Goal: Task Accomplishment & Management: Complete application form

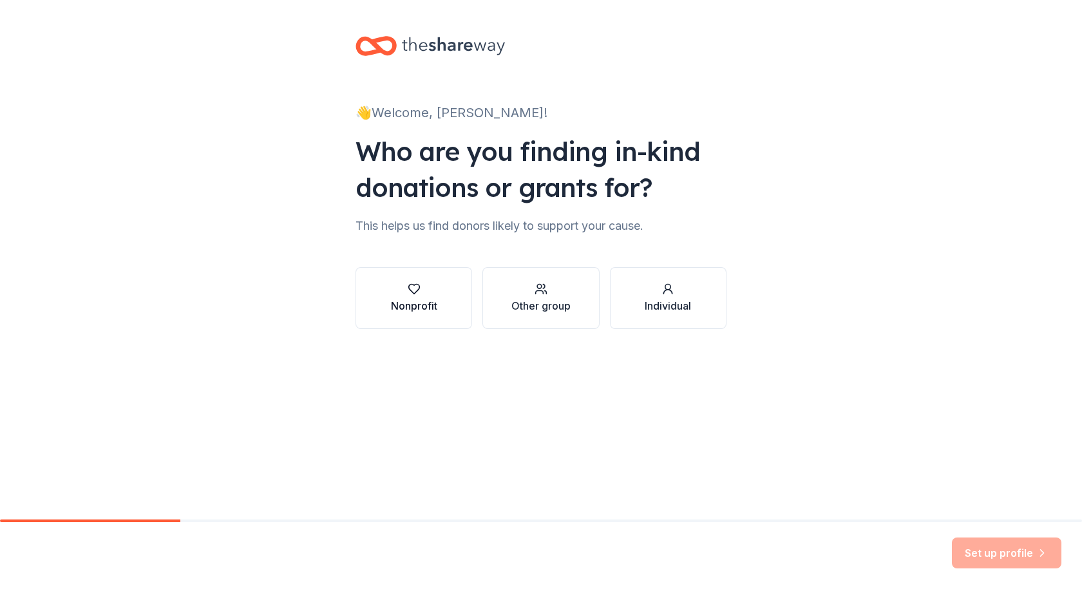
click at [451, 312] on button "Nonprofit" at bounding box center [413, 298] width 117 height 62
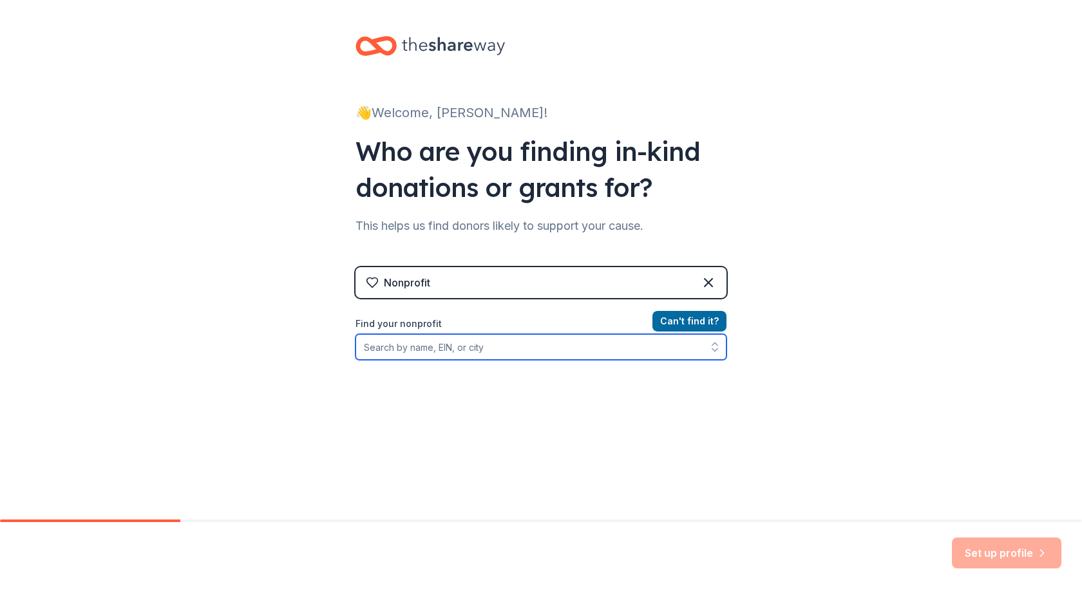
click at [474, 346] on input "Find your nonprofit" at bounding box center [540, 347] width 371 height 26
type input "D"
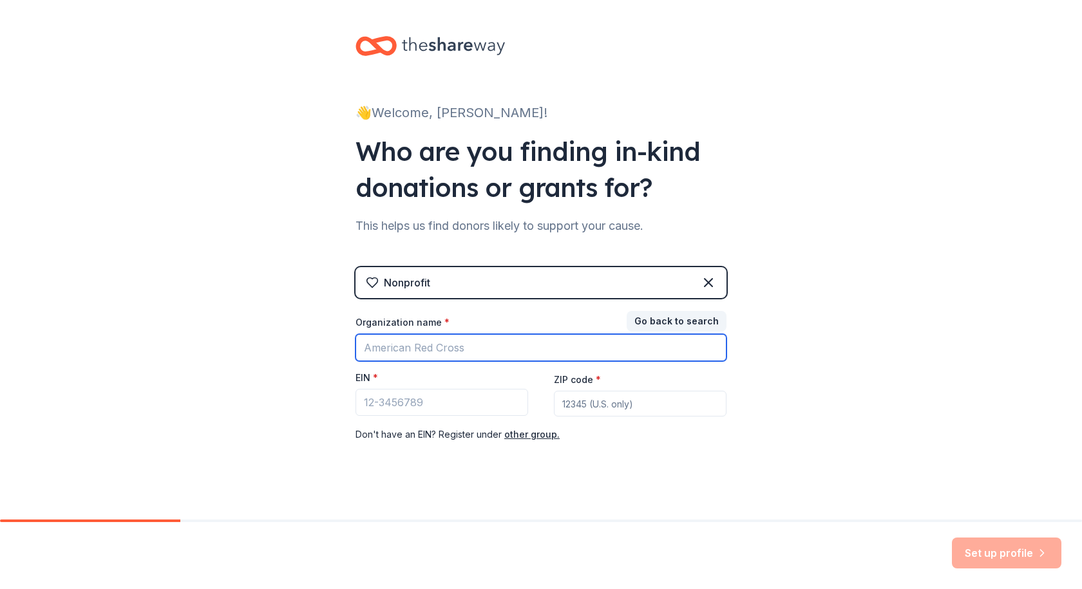
click at [475, 346] on input "Organization name *" at bounding box center [540, 347] width 371 height 27
type input "KDM5C [PERSON_NAME] Foundation"
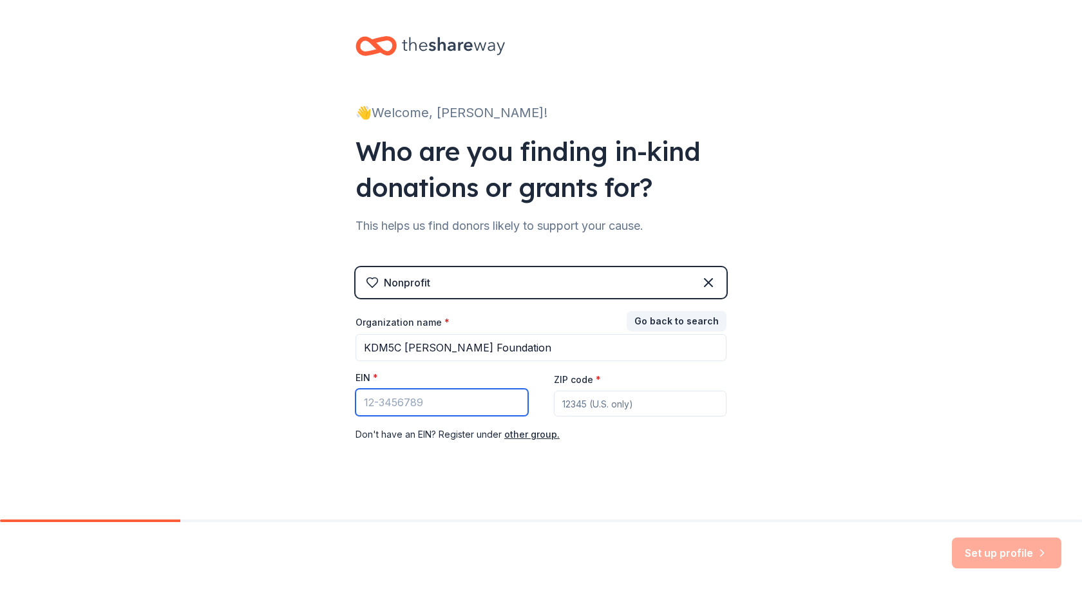
click at [447, 410] on input "EIN *" at bounding box center [441, 402] width 173 height 27
click at [582, 406] on input "ZIP code *" at bounding box center [640, 404] width 173 height 26
type input "14710"
click at [364, 377] on label "EIN *" at bounding box center [366, 378] width 23 height 13
click at [364, 389] on input "EIN *" at bounding box center [441, 402] width 173 height 27
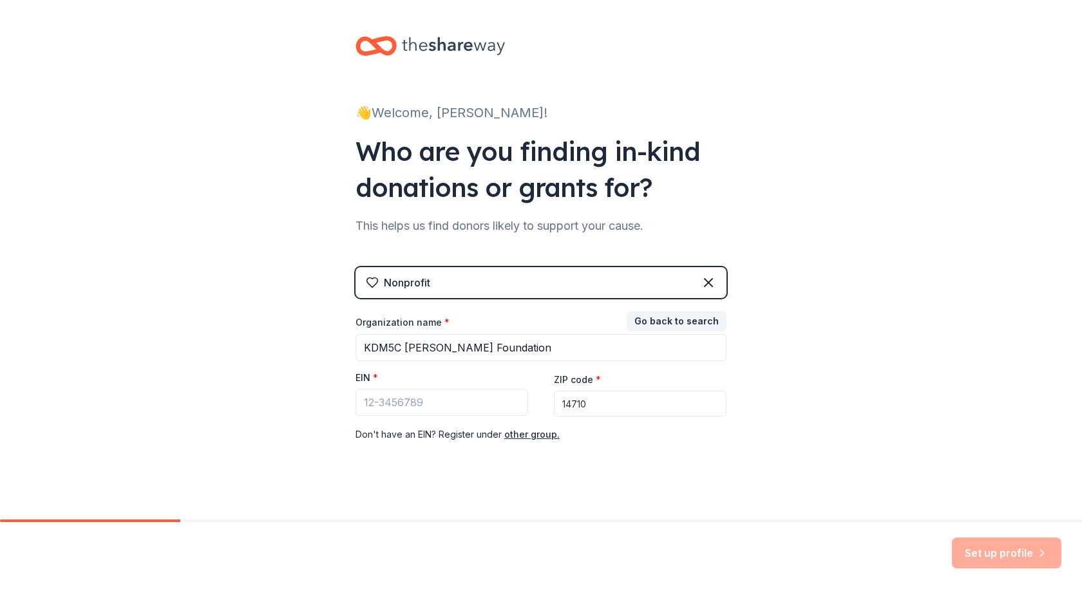
click at [373, 377] on span "*" at bounding box center [375, 377] width 5 height 11
click at [368, 389] on input "EIN *" at bounding box center [441, 402] width 173 height 27
click at [373, 377] on span "*" at bounding box center [375, 377] width 5 height 11
click at [370, 389] on input "EIN *" at bounding box center [441, 402] width 173 height 27
click at [505, 440] on button "other group." at bounding box center [531, 434] width 55 height 15
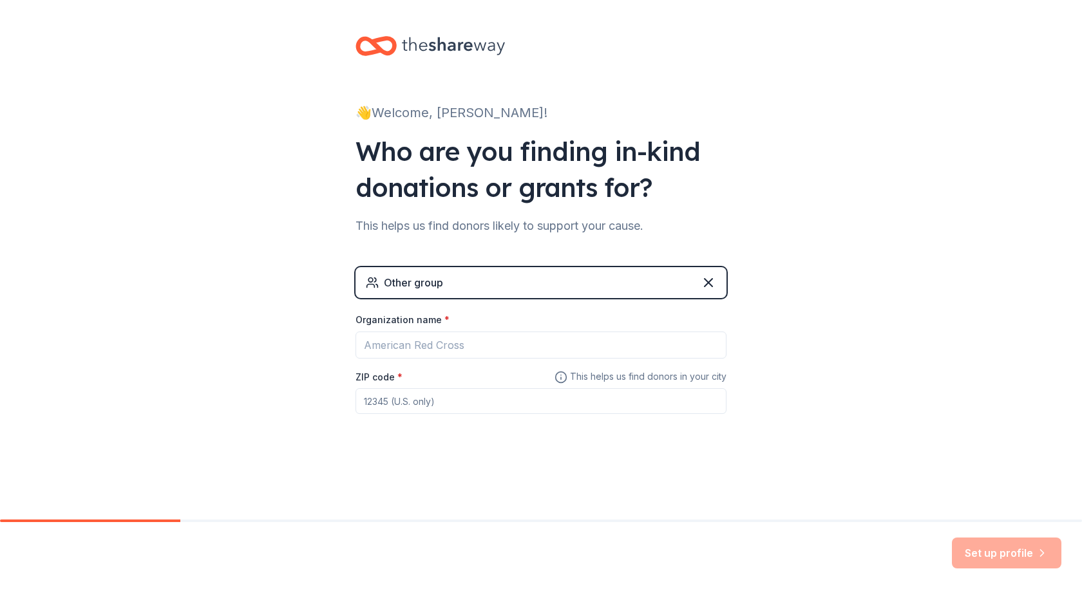
click at [479, 408] on input "ZIP code *" at bounding box center [540, 401] width 371 height 26
type input "14710"
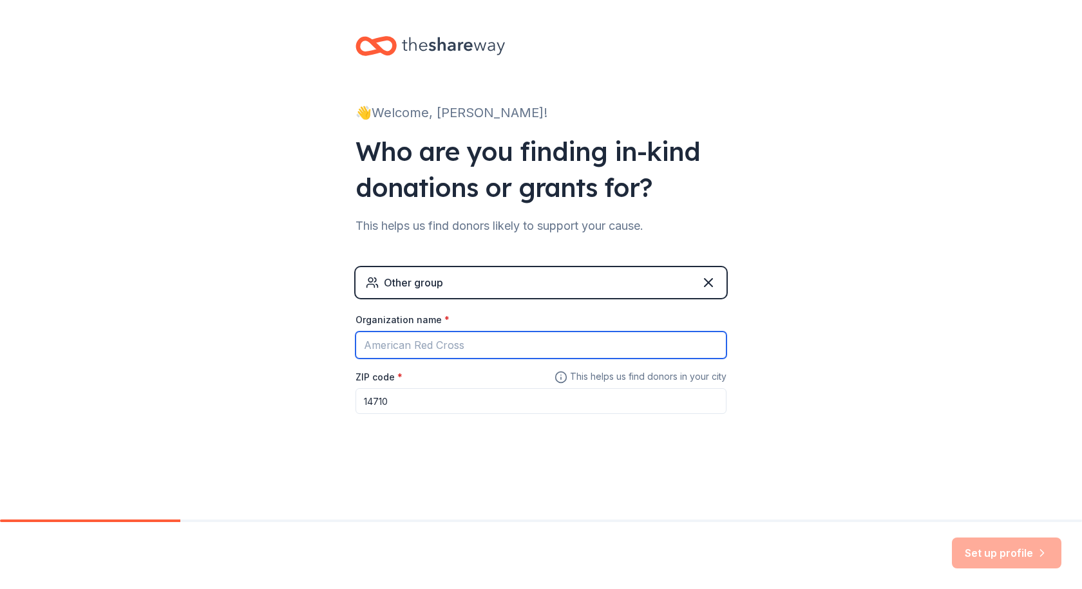
click at [442, 355] on input "Organization name *" at bounding box center [540, 345] width 371 height 27
type input "KDM5C [PERSON_NAME] Foundation"
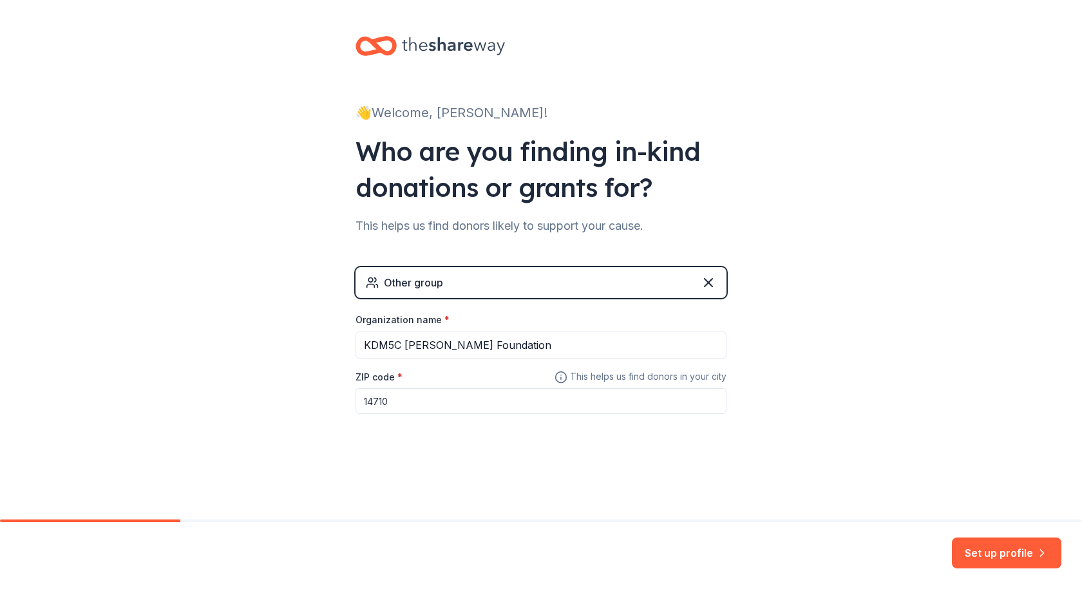
click at [480, 439] on div "Other group Organization name * KDM5C [PERSON_NAME] Foundation ZIP code * 14710…" at bounding box center [540, 353] width 371 height 173
click at [525, 277] on div "Other group" at bounding box center [540, 282] width 371 height 31
click at [974, 546] on button "Set up profile" at bounding box center [1006, 553] width 109 height 31
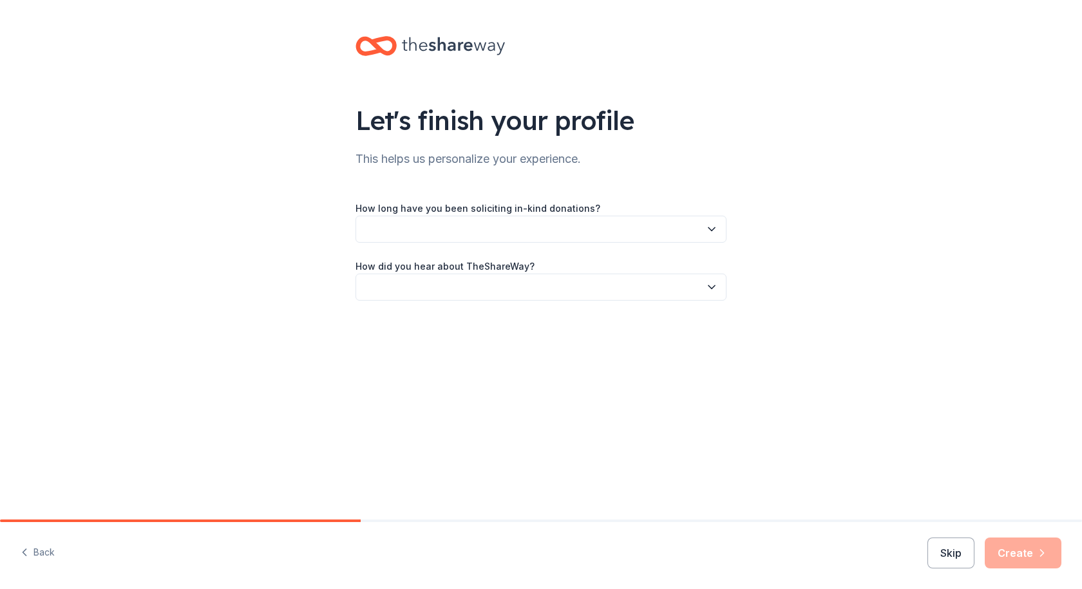
click at [554, 234] on button "button" at bounding box center [540, 229] width 371 height 27
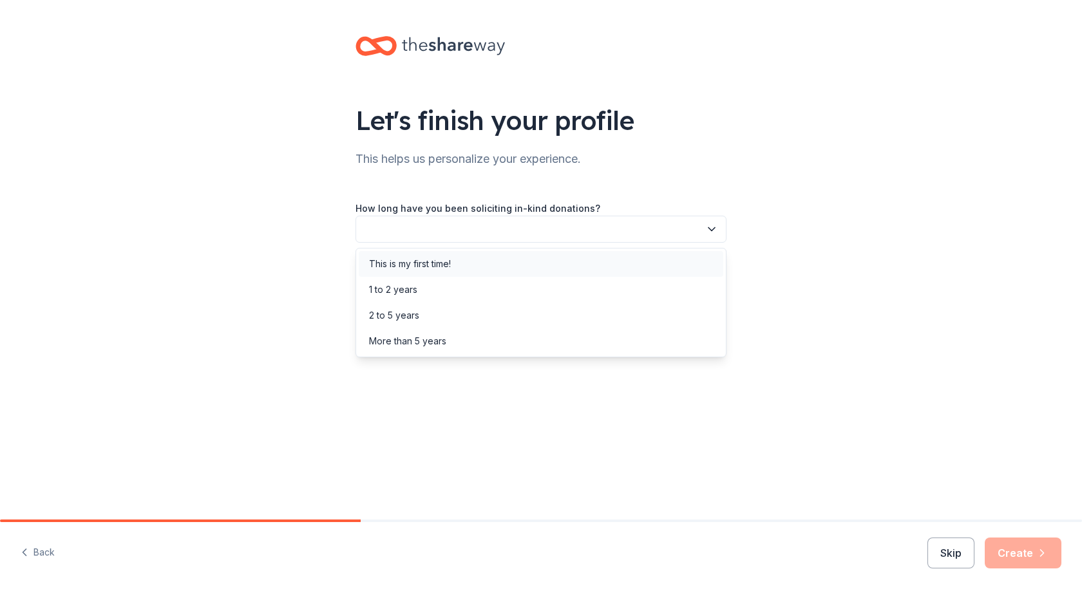
click at [473, 262] on div "This is my first time!" at bounding box center [541, 264] width 364 height 26
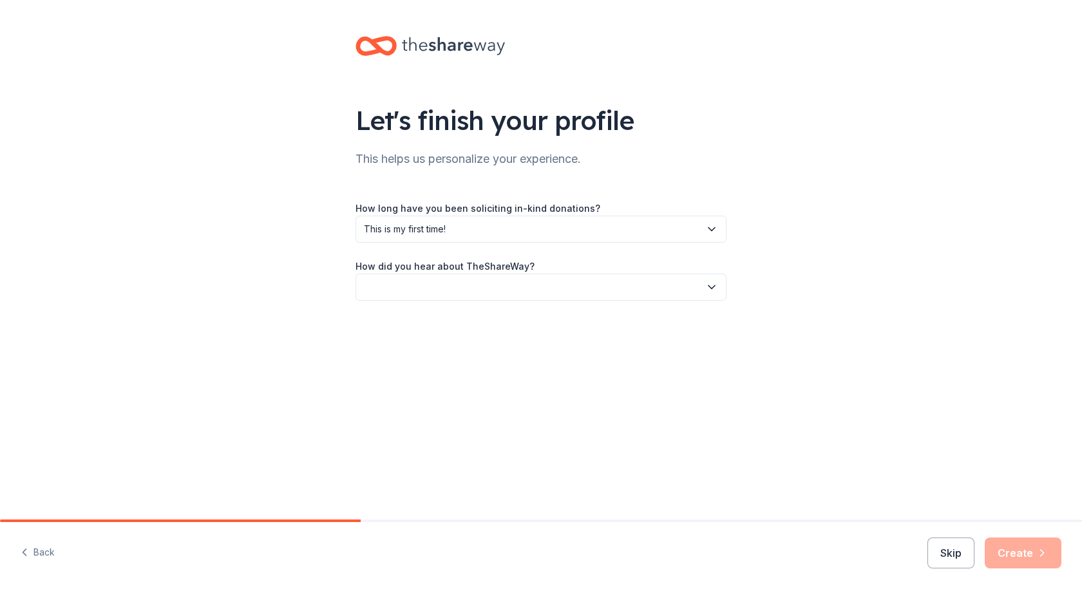
click at [465, 286] on button "button" at bounding box center [540, 287] width 371 height 27
click at [422, 346] on div "Online search" at bounding box center [398, 347] width 59 height 15
click at [1017, 555] on button "Create" at bounding box center [1023, 553] width 77 height 31
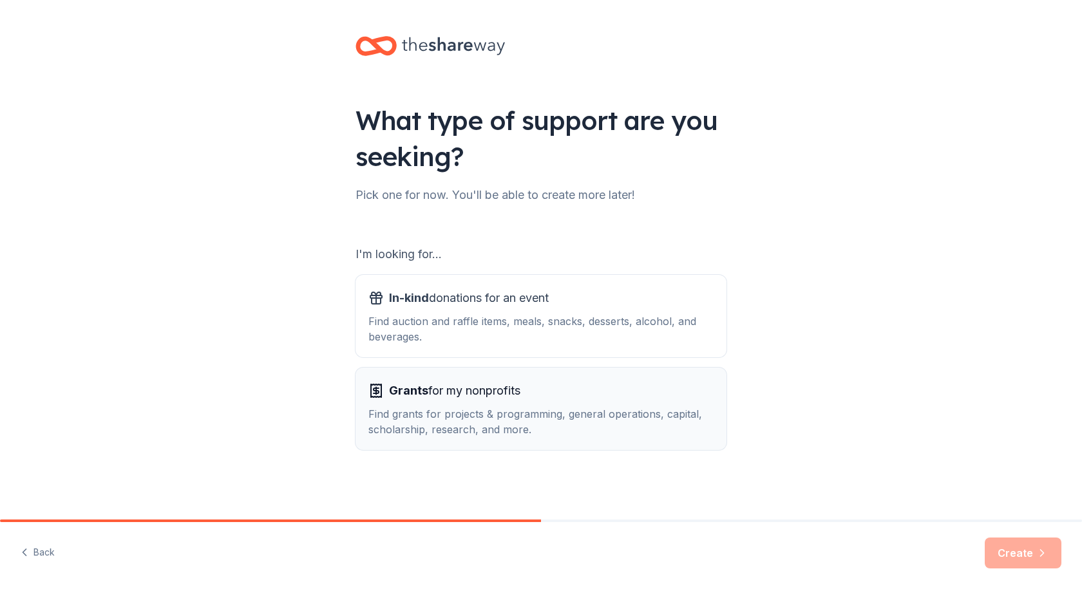
click at [600, 412] on div "Find grants for projects & programming, general operations, capital, scholarshi…" at bounding box center [540, 421] width 345 height 31
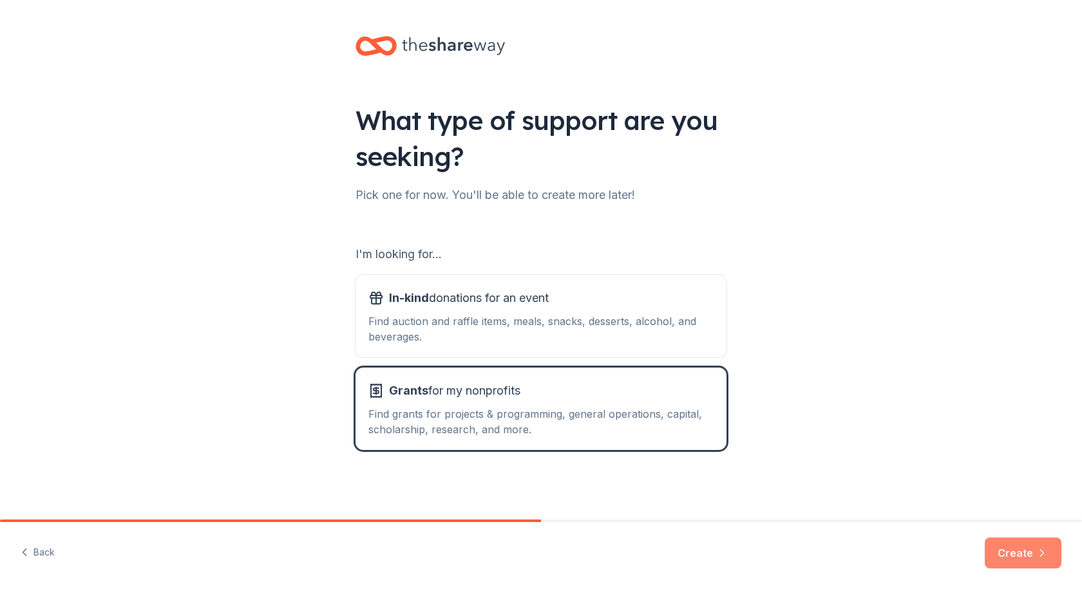
click at [1010, 544] on button "Create" at bounding box center [1023, 553] width 77 height 31
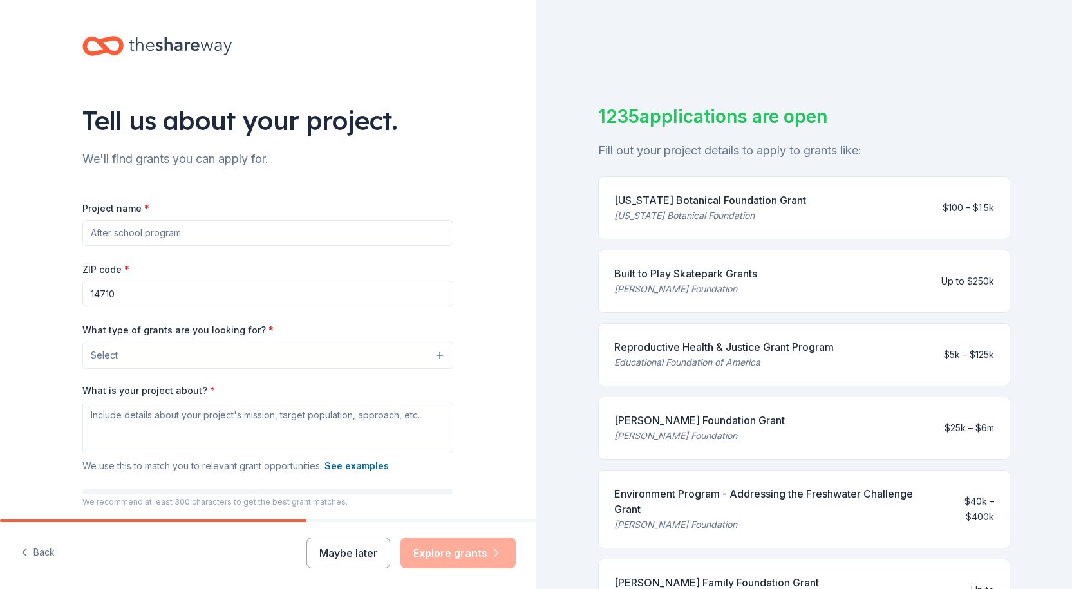
click at [222, 226] on input "Project name *" at bounding box center [267, 233] width 371 height 26
type input "K"
click at [108, 238] on input "[PERSON_NAME] 5k" at bounding box center [267, 233] width 371 height 26
type input "[PERSON_NAME]'s 5k"
click at [135, 263] on div "ZIP code * 14710" at bounding box center [267, 284] width 371 height 46
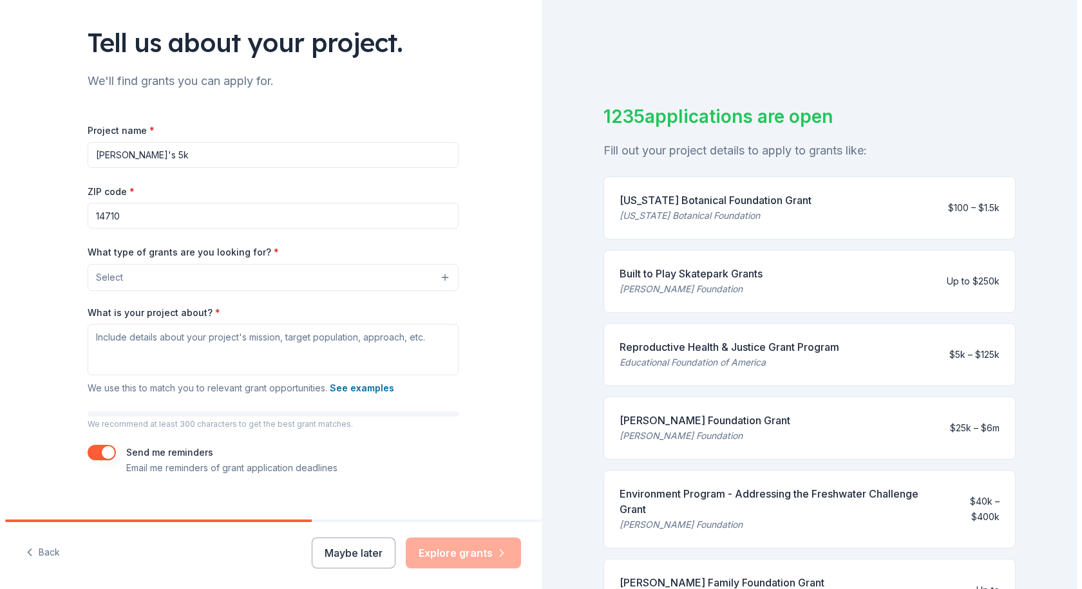
scroll to position [96, 0]
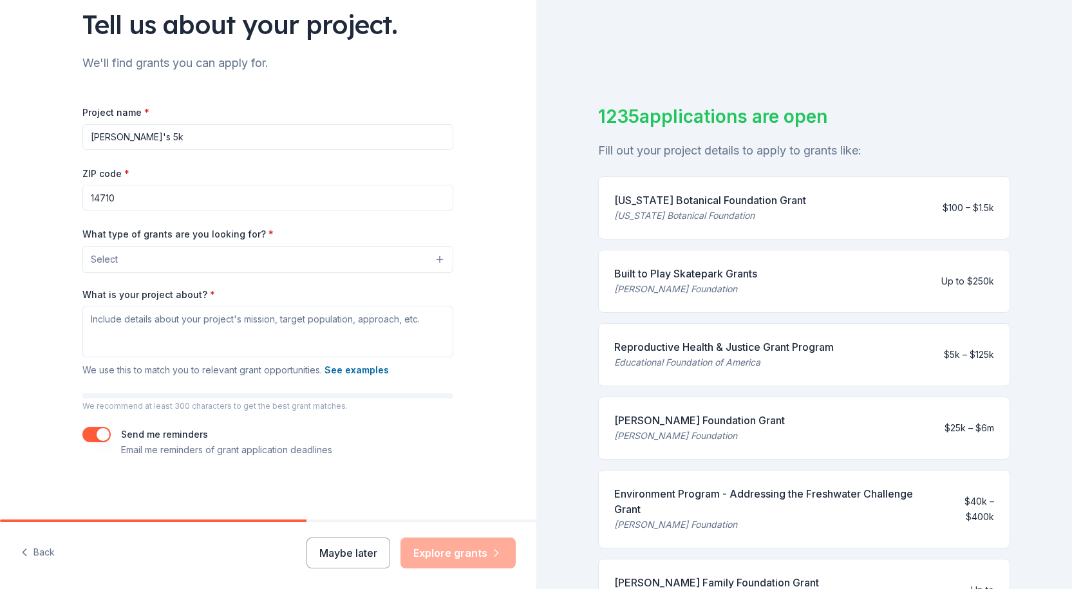
click at [167, 262] on button "Select" at bounding box center [267, 259] width 371 height 27
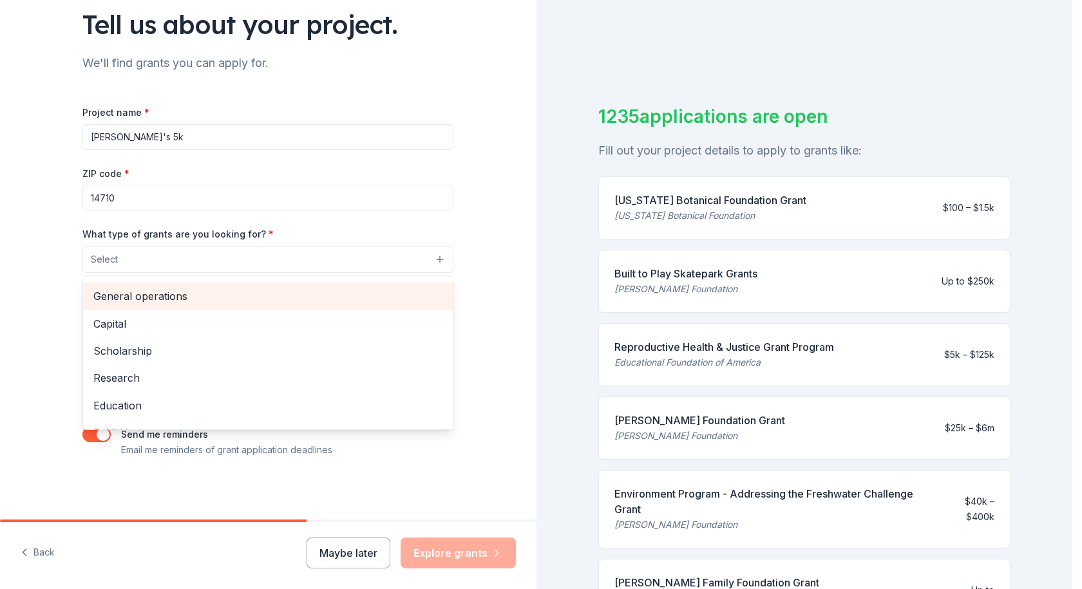
scroll to position [0, 0]
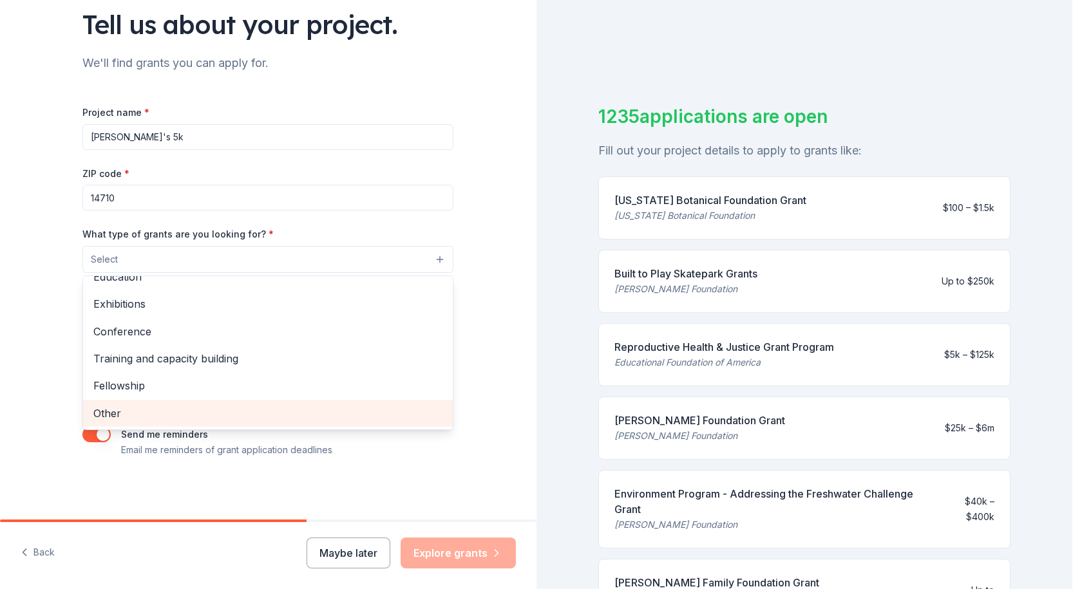
click at [146, 415] on span "Other" at bounding box center [267, 413] width 349 height 17
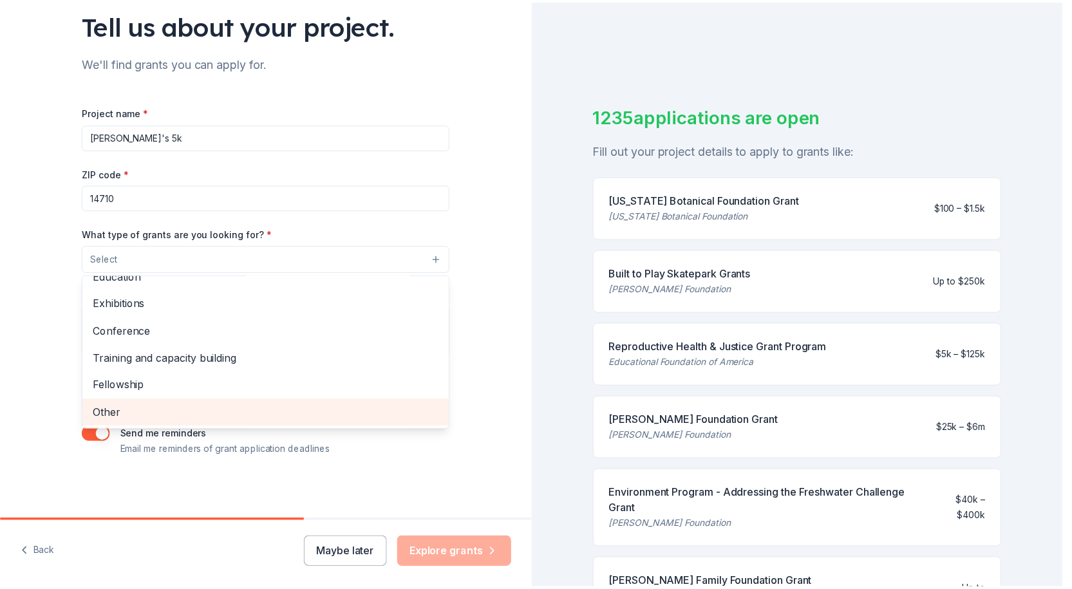
scroll to position [125, 0]
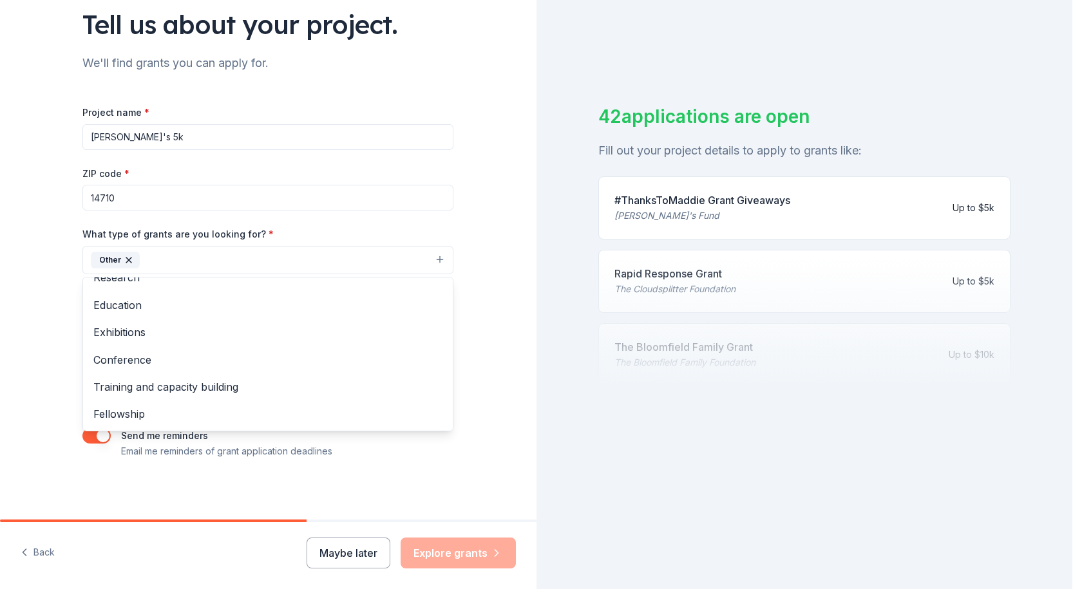
click at [506, 277] on div "Tell us about your project. We'll find grants you can apply for. Project name *…" at bounding box center [268, 212] width 536 height 617
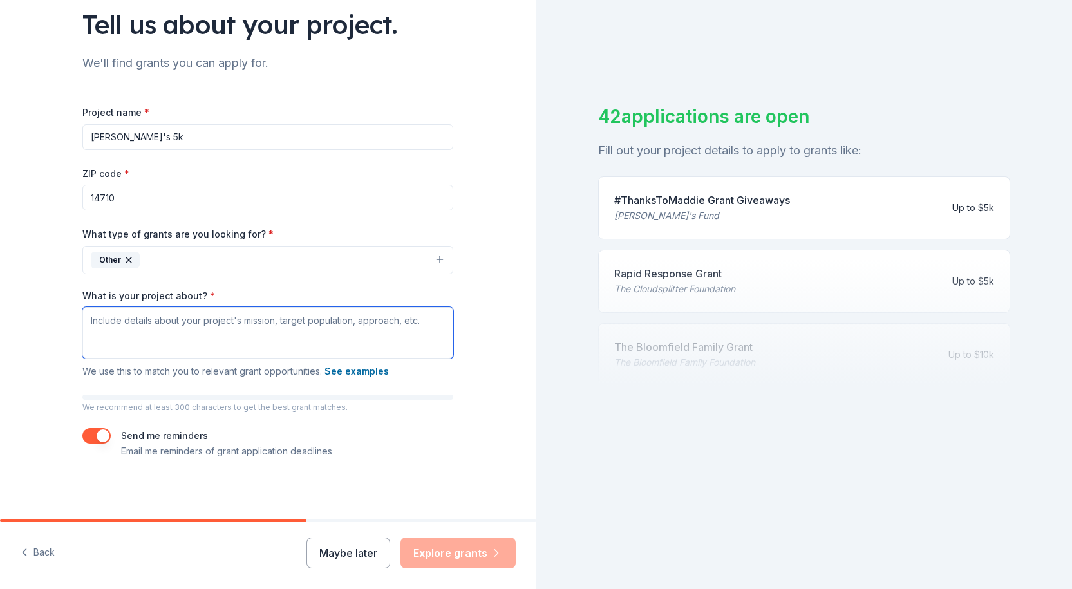
click at [251, 330] on textarea "What is your project about? *" at bounding box center [267, 333] width 371 height 52
click at [265, 337] on textarea "What is your project about? *" at bounding box center [267, 333] width 371 height 52
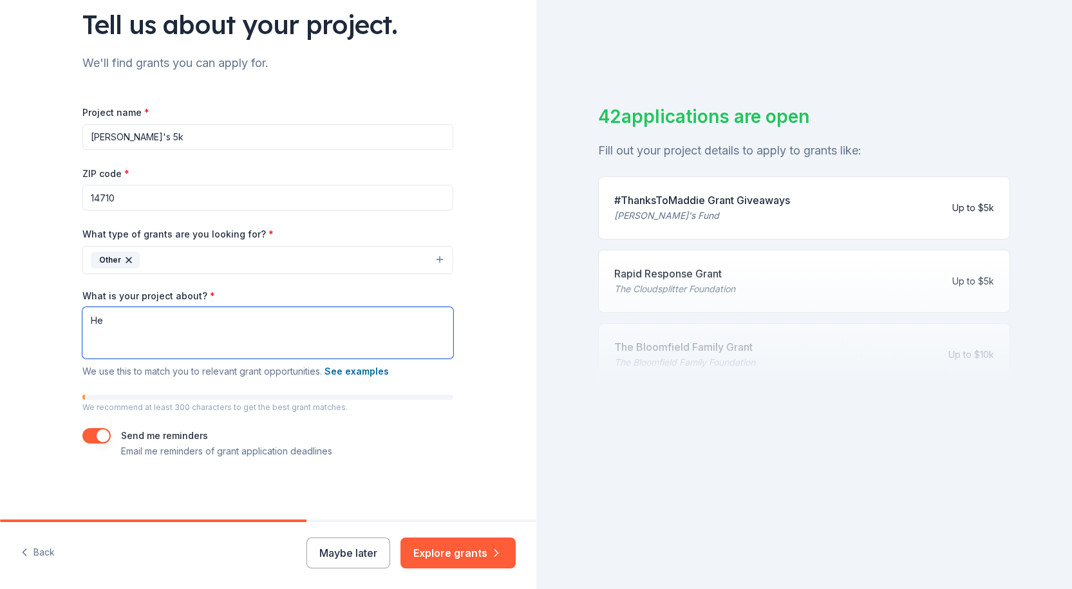
type textarea "H"
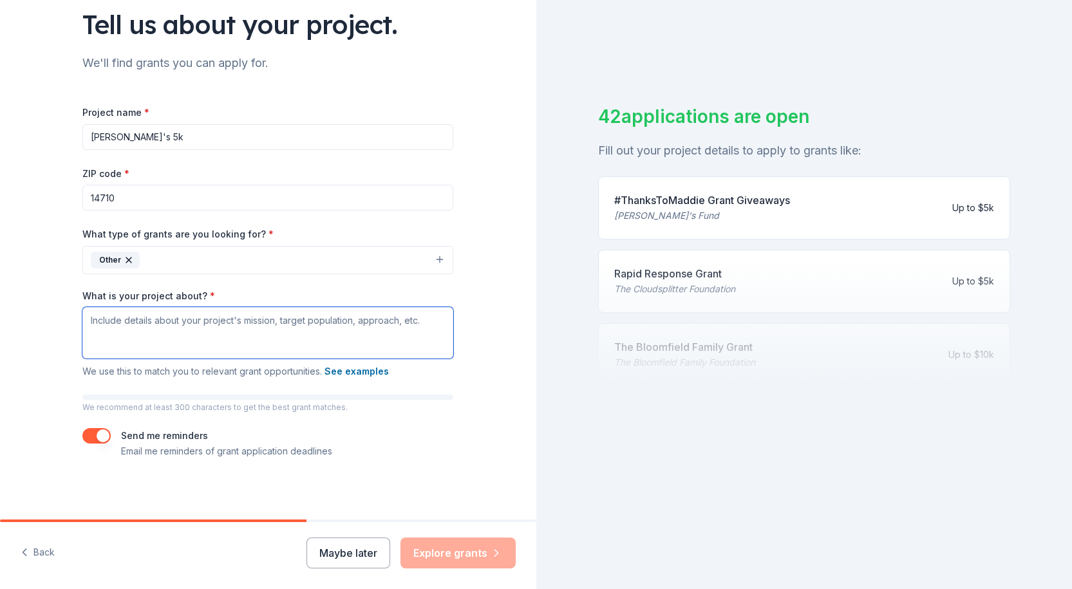
paste textarea "Our mission is to improve the lives of those affected by KDM5C genetic variants…"
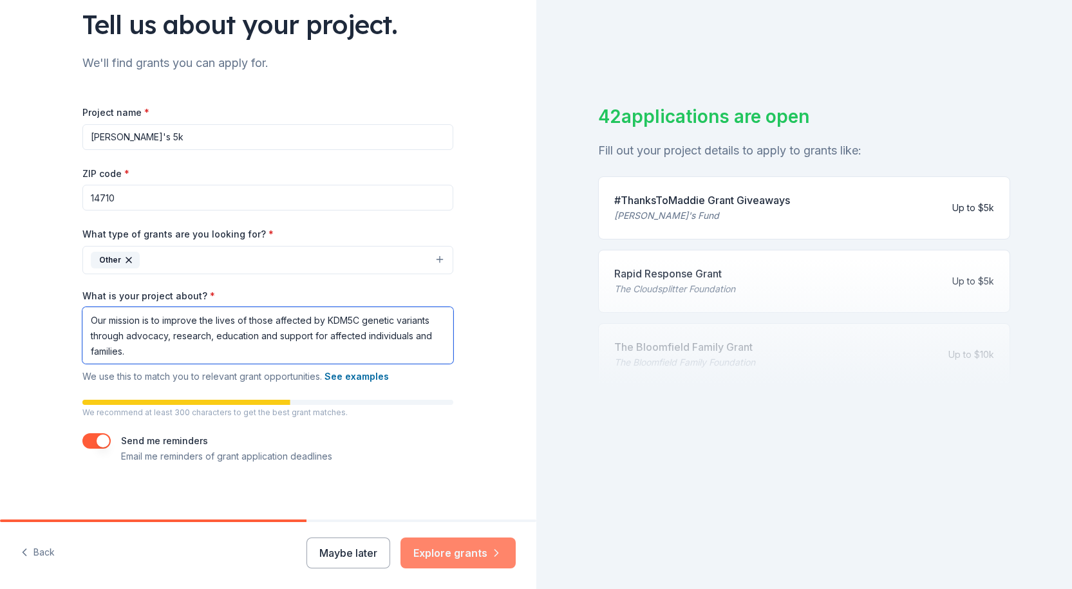
type textarea "Our mission is to improve the lives of those affected by KDM5C genetic variants…"
click at [480, 554] on button "Explore grants" at bounding box center [458, 553] width 115 height 31
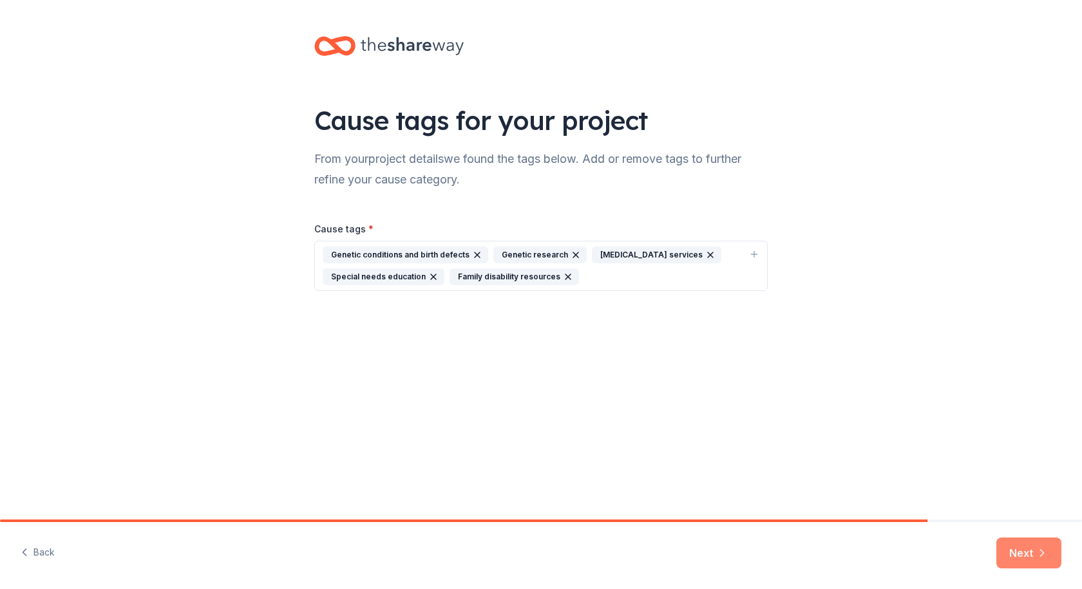
click at [1014, 544] on button "Next" at bounding box center [1028, 553] width 65 height 31
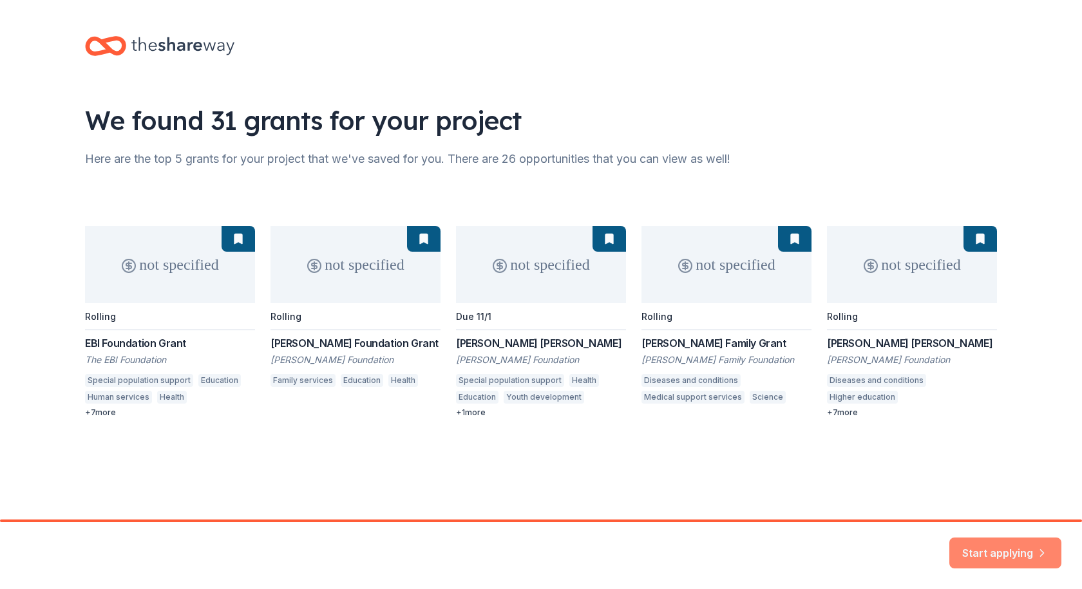
click at [963, 547] on button "Start applying" at bounding box center [1005, 545] width 112 height 31
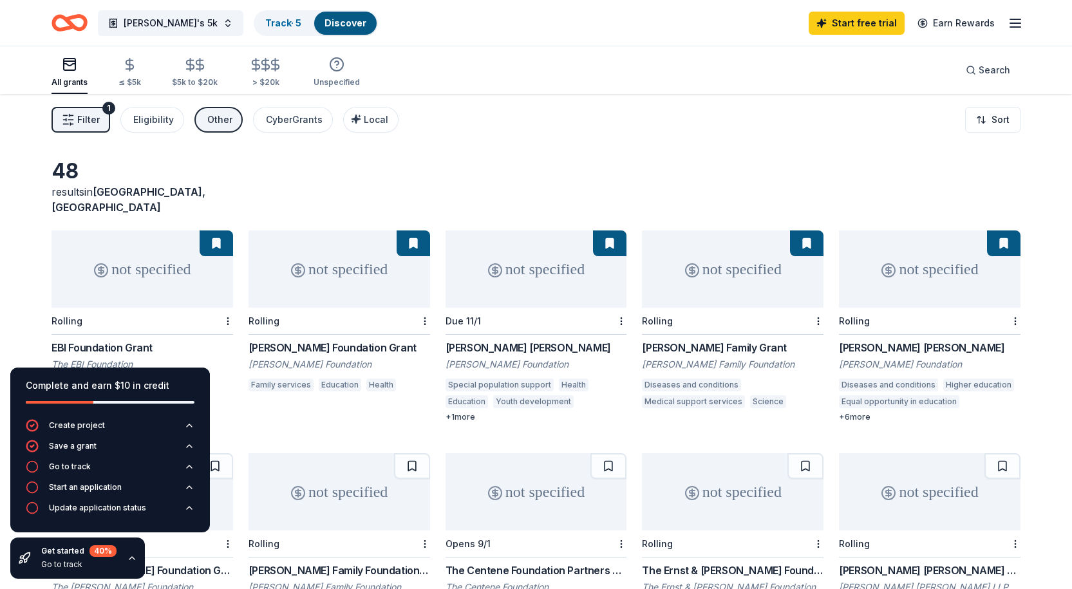
click at [223, 129] on button "Other" at bounding box center [218, 120] width 48 height 26
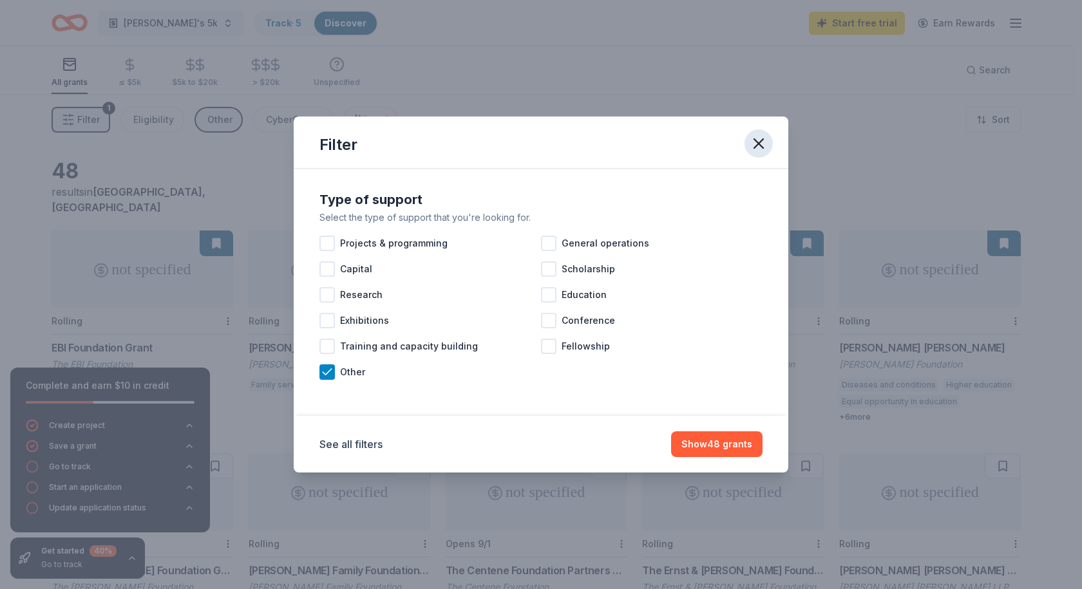
click at [764, 143] on icon "button" at bounding box center [759, 144] width 18 height 18
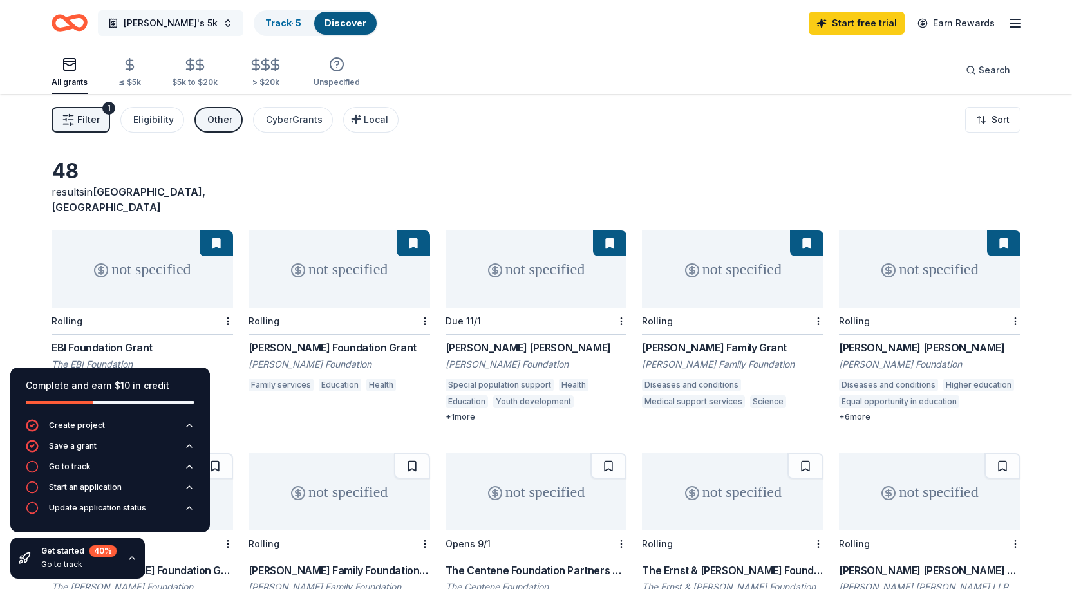
click at [169, 28] on button "[PERSON_NAME]'s 5k" at bounding box center [171, 23] width 146 height 26
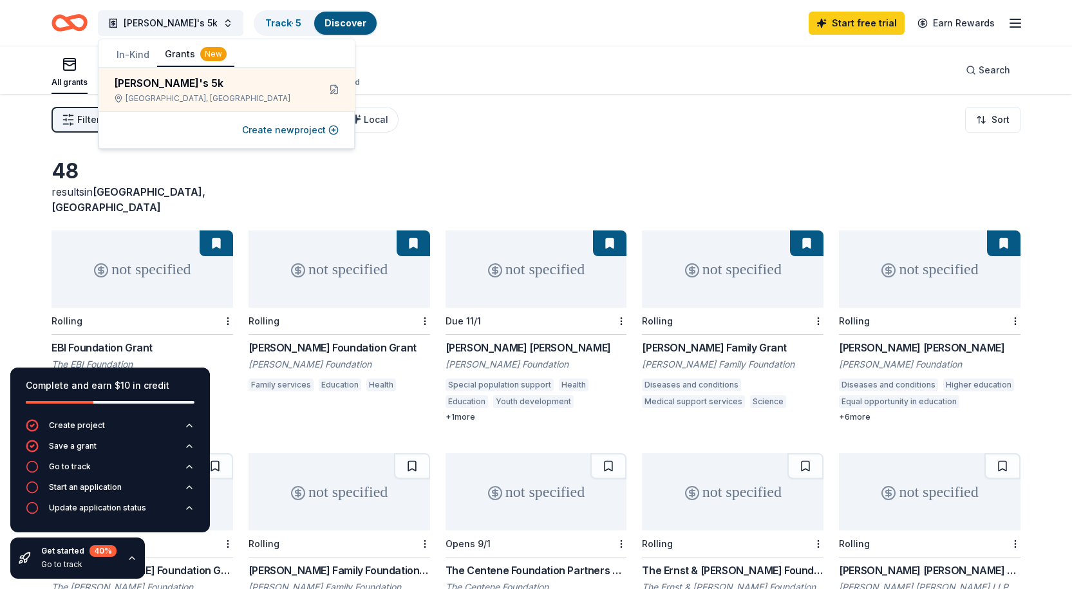
click at [472, 163] on div "48 results in [GEOGRAPHIC_DATA], [GEOGRAPHIC_DATA]" at bounding box center [536, 186] width 969 height 57
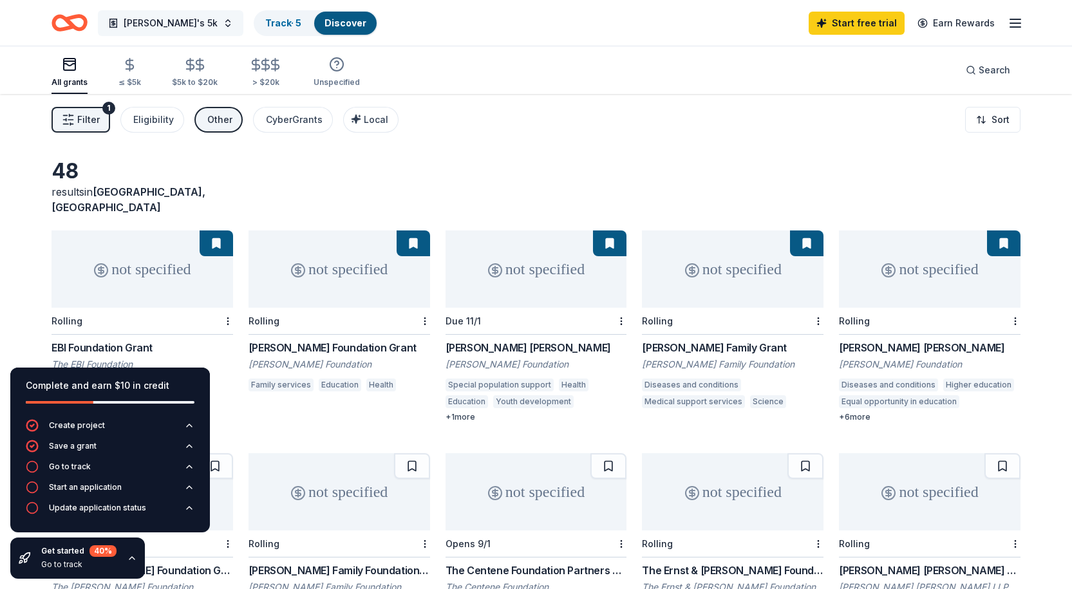
click at [160, 26] on span "[PERSON_NAME]'s 5k" at bounding box center [171, 22] width 94 height 15
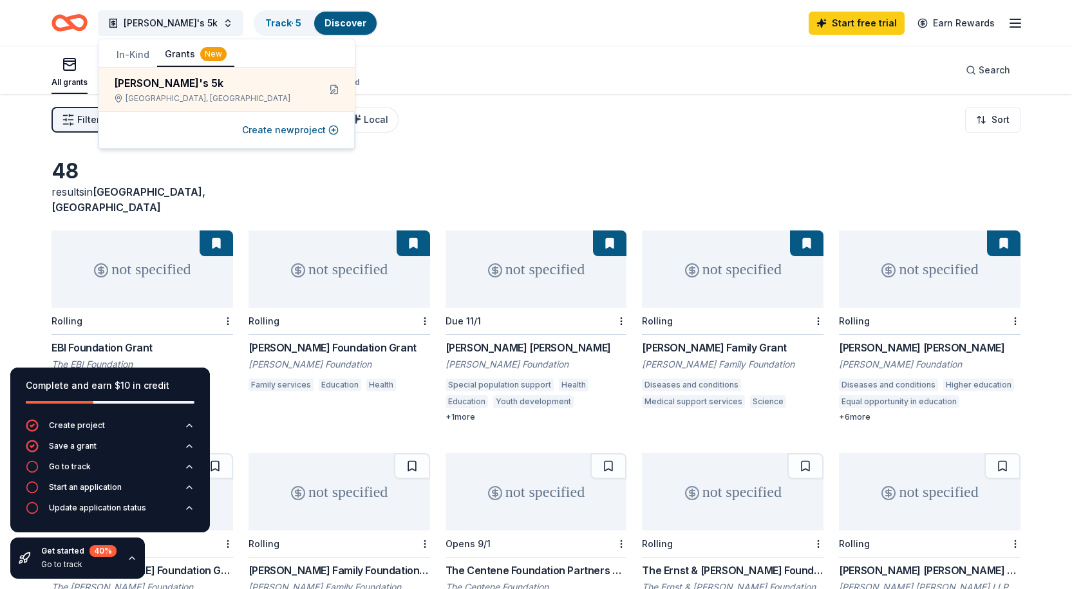
click at [136, 53] on button "In-Kind" at bounding box center [133, 54] width 48 height 23
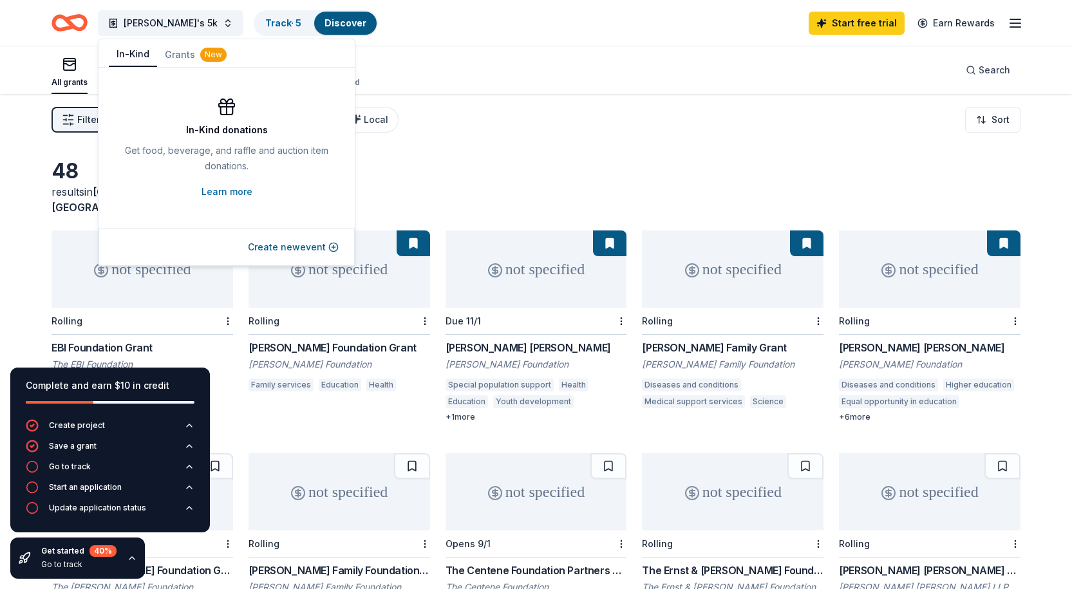
click at [200, 56] on div "New" at bounding box center [213, 55] width 26 height 14
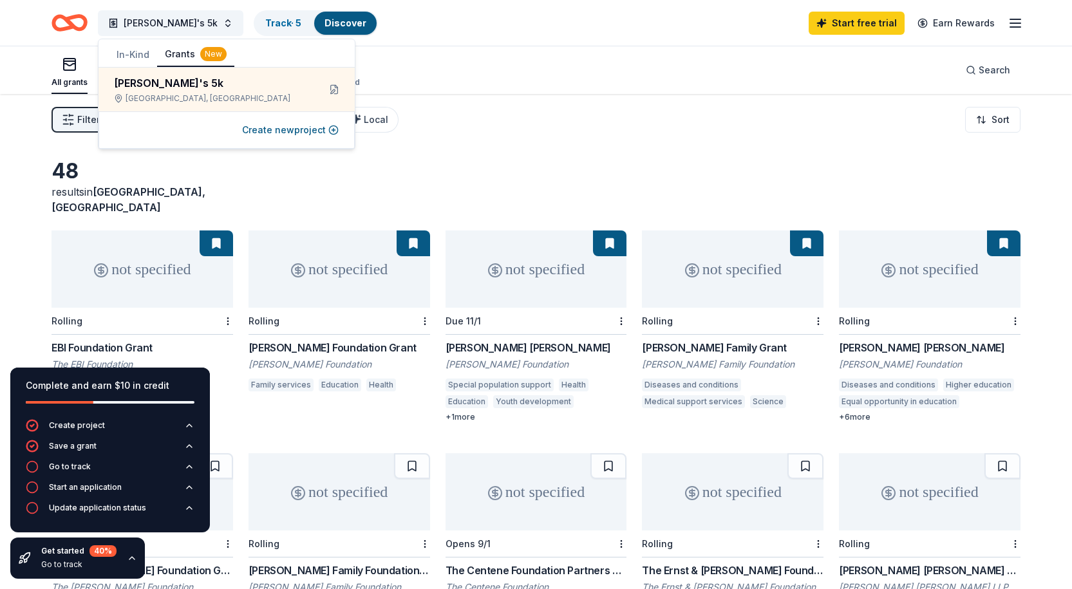
click at [461, 163] on div "48 results in [GEOGRAPHIC_DATA], [GEOGRAPHIC_DATA]" at bounding box center [536, 186] width 969 height 57
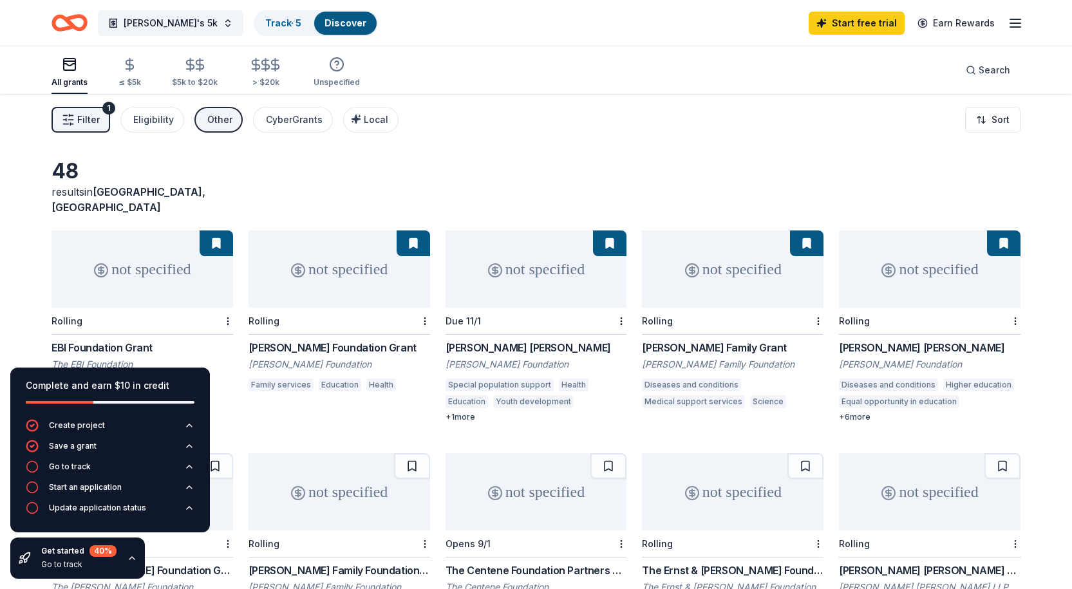
click at [121, 565] on div "Get started 40 % Go to track" at bounding box center [77, 558] width 135 height 41
click at [131, 561] on icon "button" at bounding box center [132, 558] width 10 height 10
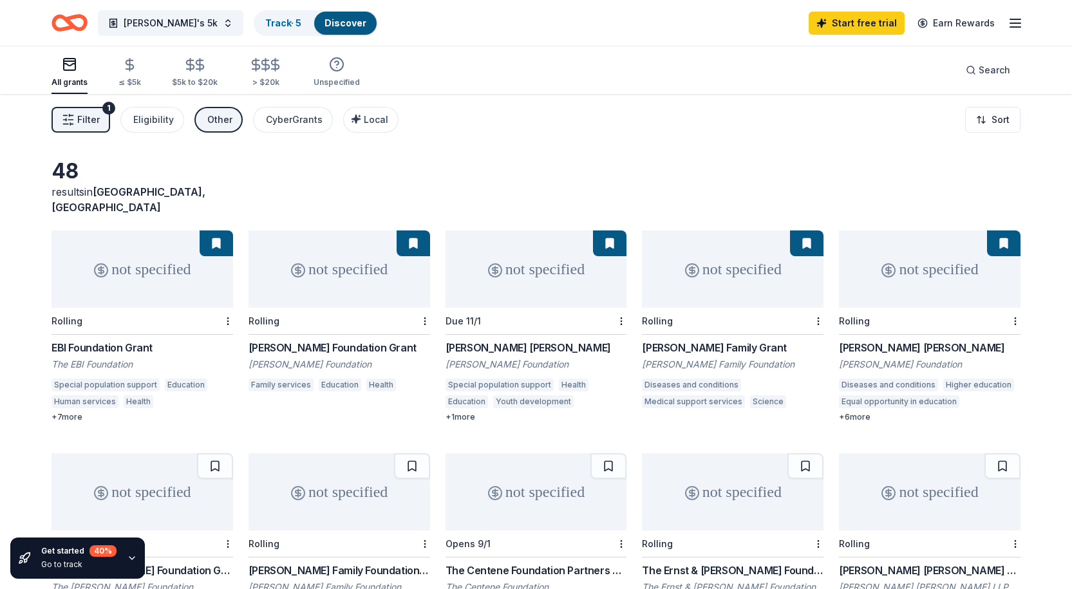
click at [94, 124] on span "Filter" at bounding box center [88, 119] width 23 height 15
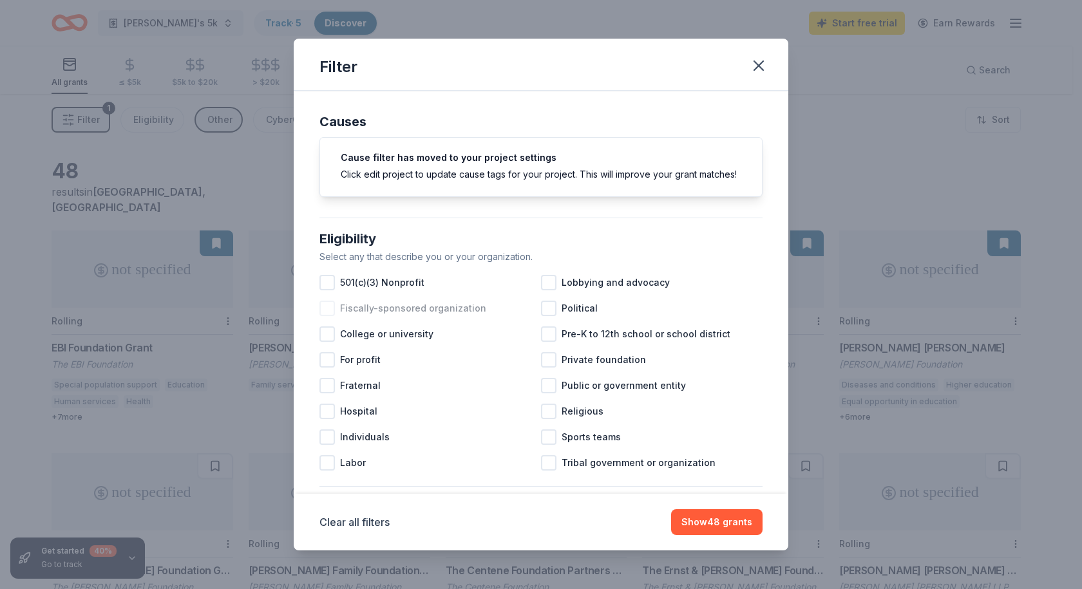
click at [436, 315] on span "Fiscally-sponsored organization" at bounding box center [413, 308] width 146 height 15
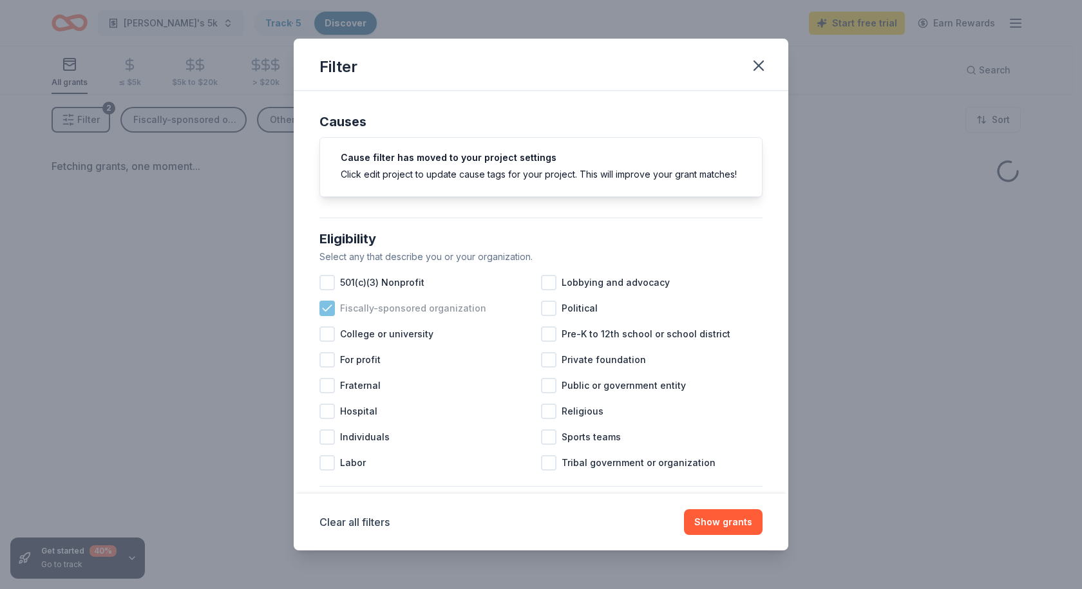
drag, startPoint x: 410, startPoint y: 298, endPoint x: 408, endPoint y: 321, distance: 23.2
click at [410, 290] on span "501(c)(3) Nonprofit" at bounding box center [382, 282] width 84 height 15
click at [408, 316] on span "Fiscally-sponsored organization" at bounding box center [413, 308] width 146 height 15
click at [728, 517] on button "Show grants" at bounding box center [723, 522] width 79 height 26
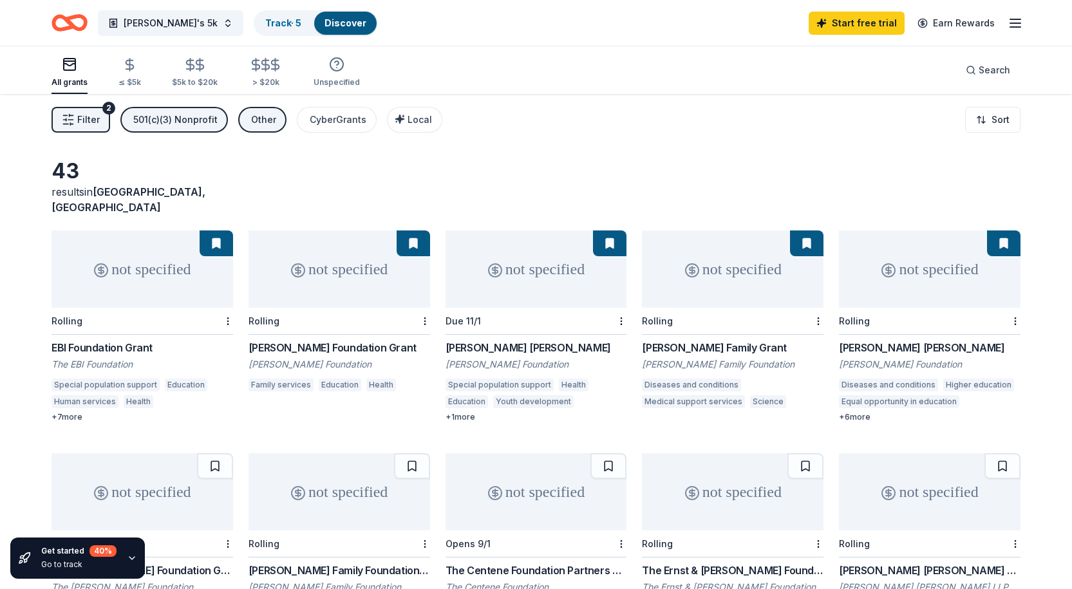
click at [82, 19] on icon "Home" at bounding box center [76, 22] width 20 height 13
